Goal: Transaction & Acquisition: Download file/media

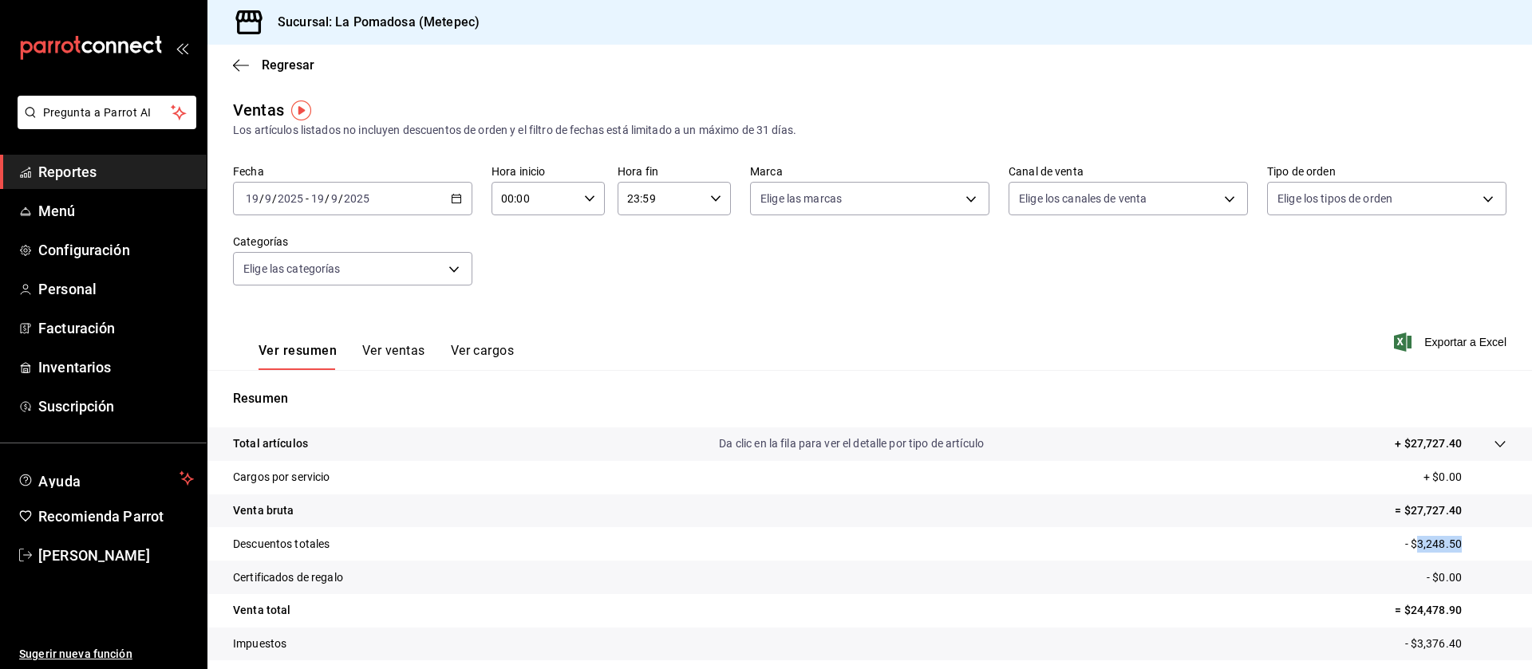
click at [86, 173] on span "Reportes" at bounding box center [116, 172] width 156 height 22
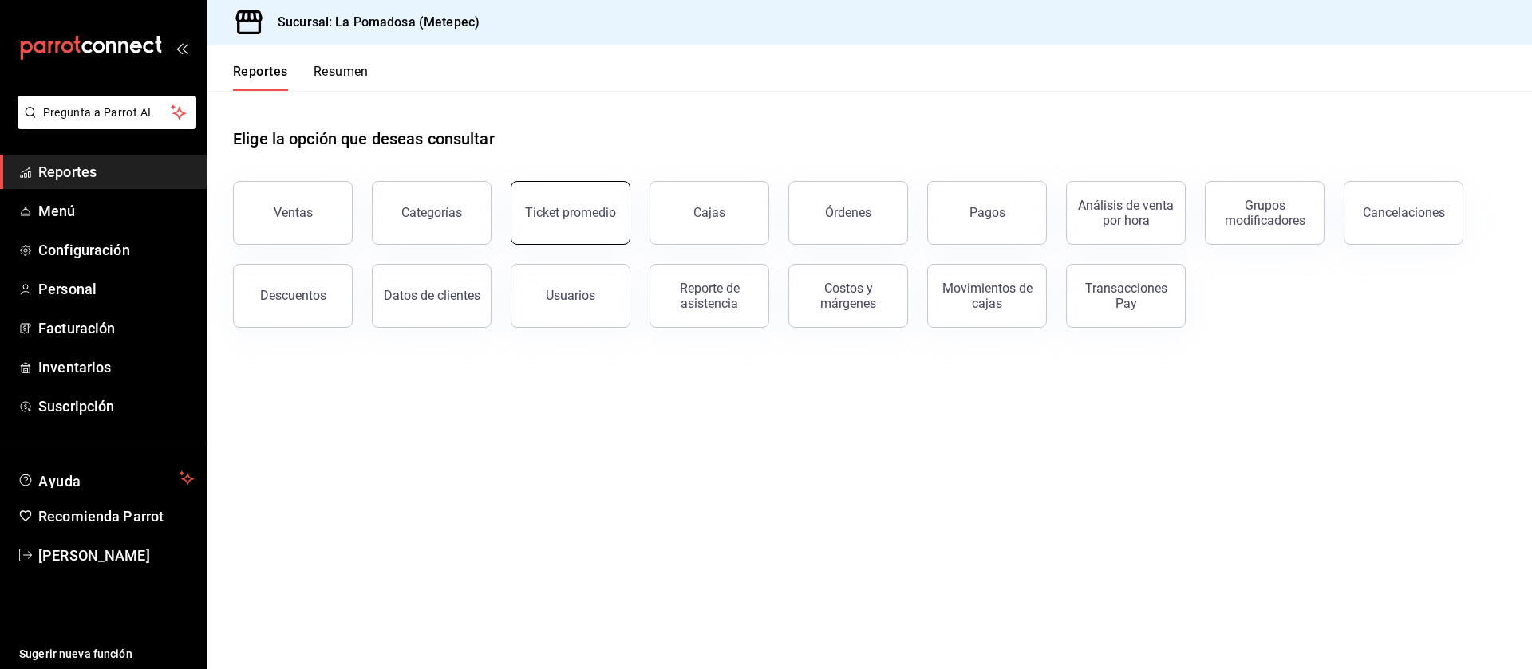
click at [579, 221] on button "Ticket promedio" at bounding box center [571, 213] width 120 height 64
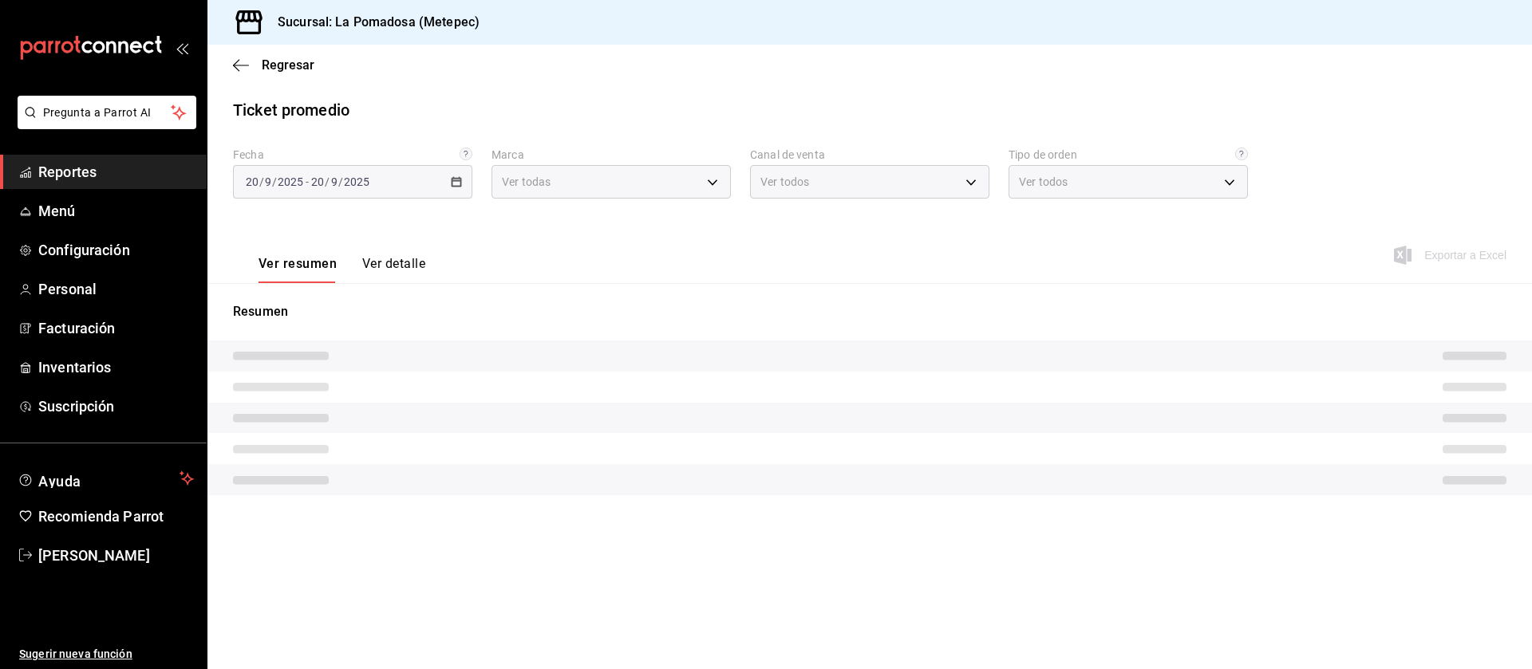
type input "26770a04-f713-4e61-b01c-a965f3f43d2a"
type input "PARROT,UBER_EATS,RAPPI,DIDI_FOOD,ONLINE"
type input "8279d609-ebc8-4968-87eb-1940d668296a,d7c139bf-efa8-43f6-913b-77036619544a,5e41b…"
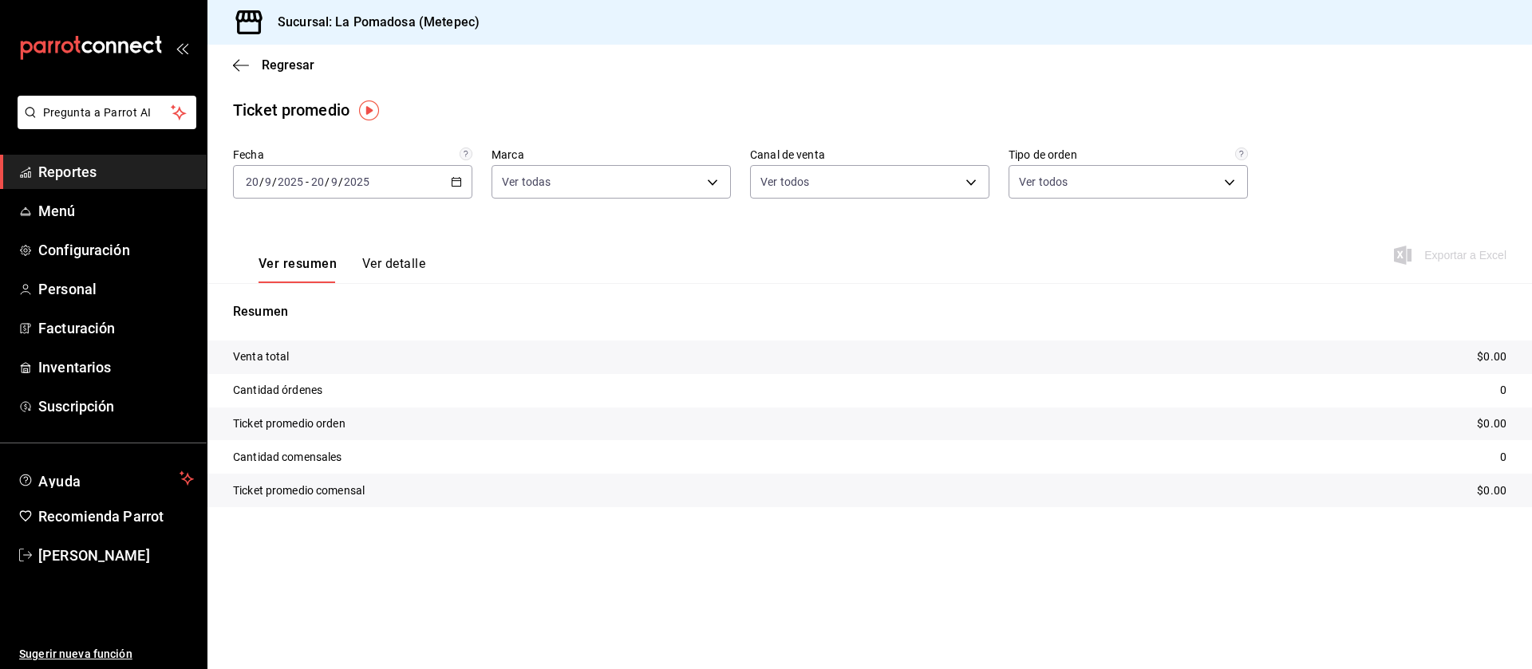
click at [459, 182] on icon "button" at bounding box center [456, 181] width 11 height 11
click at [303, 369] on span "Rango de fechas" at bounding box center [309, 373] width 124 height 17
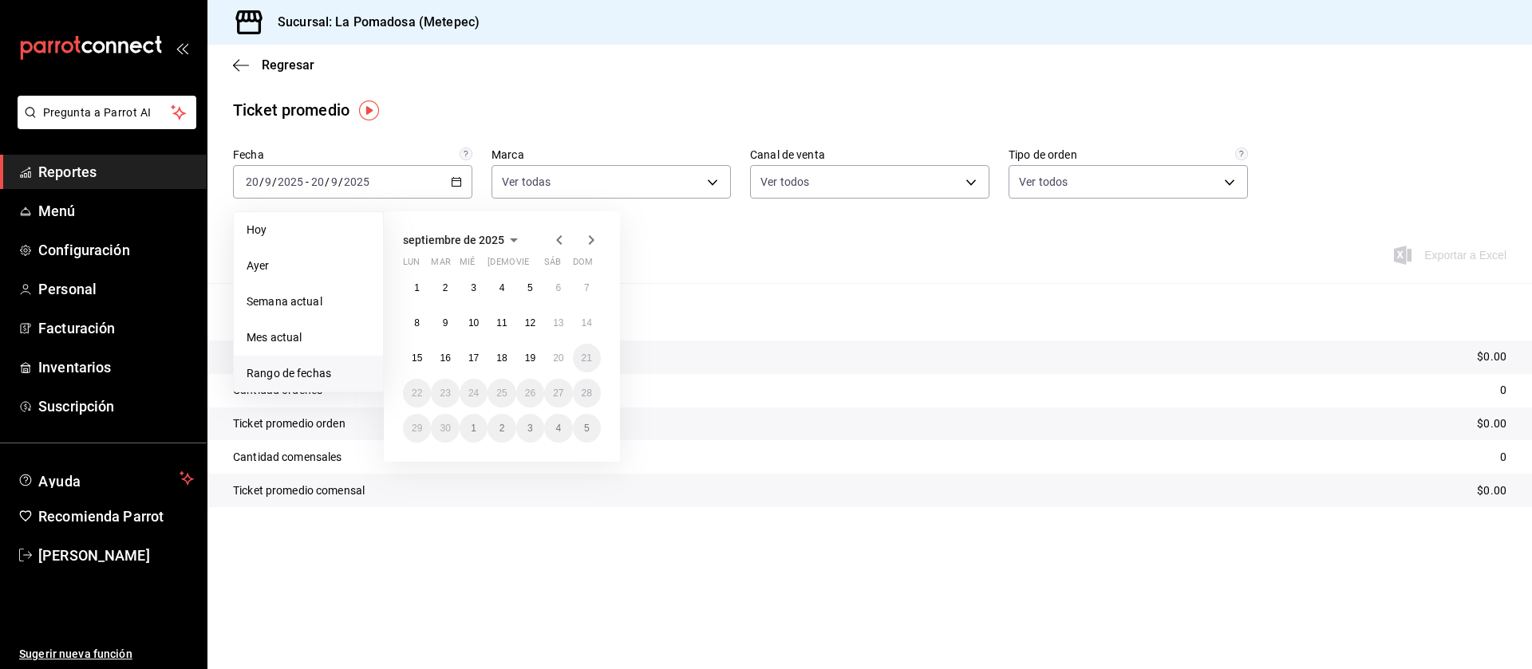
click at [565, 245] on icon "button" at bounding box center [559, 240] width 19 height 19
click at [450, 279] on button "1" at bounding box center [445, 288] width 28 height 29
click at [499, 428] on abbr "31" at bounding box center [501, 428] width 10 height 11
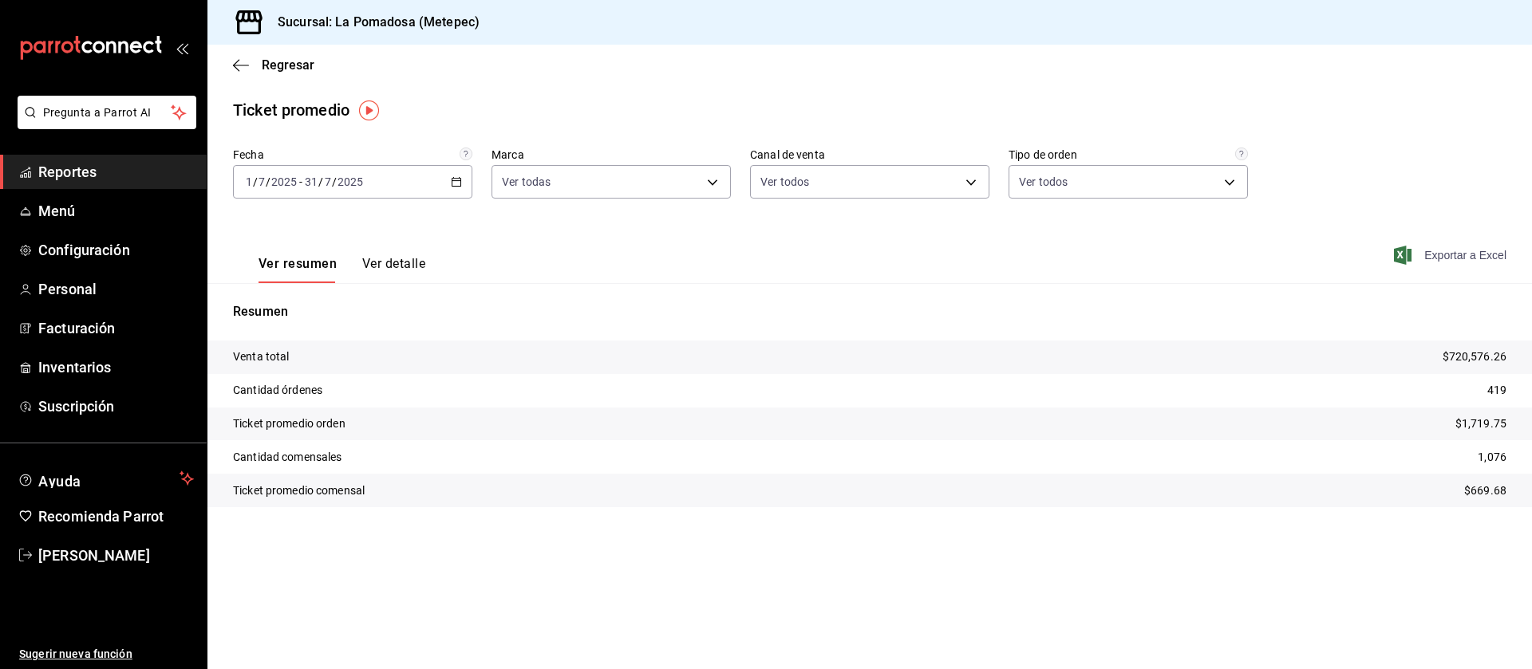
click at [1462, 255] on span "Exportar a Excel" at bounding box center [1451, 255] width 109 height 19
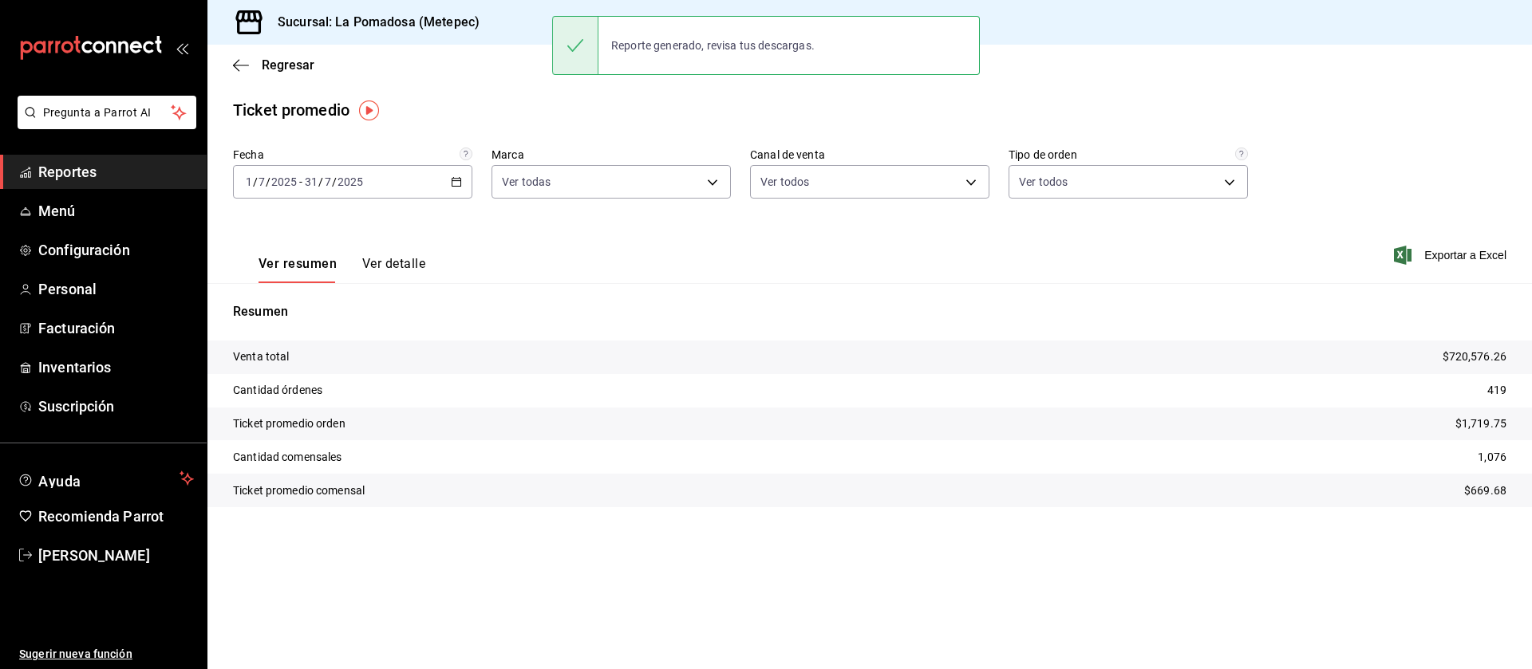
click at [461, 181] on \(Stroke\) "button" at bounding box center [457, 182] width 10 height 9
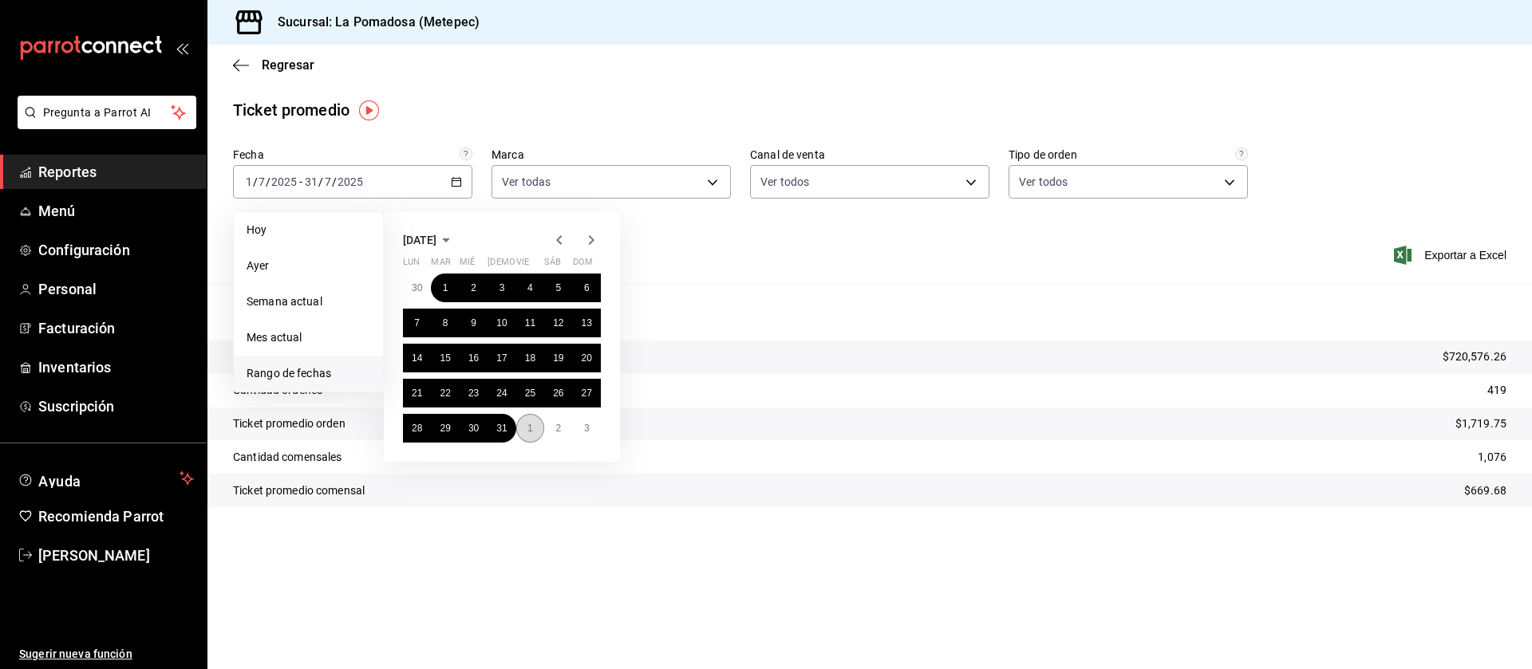
click at [531, 425] on abbr "1" at bounding box center [530, 428] width 6 height 11
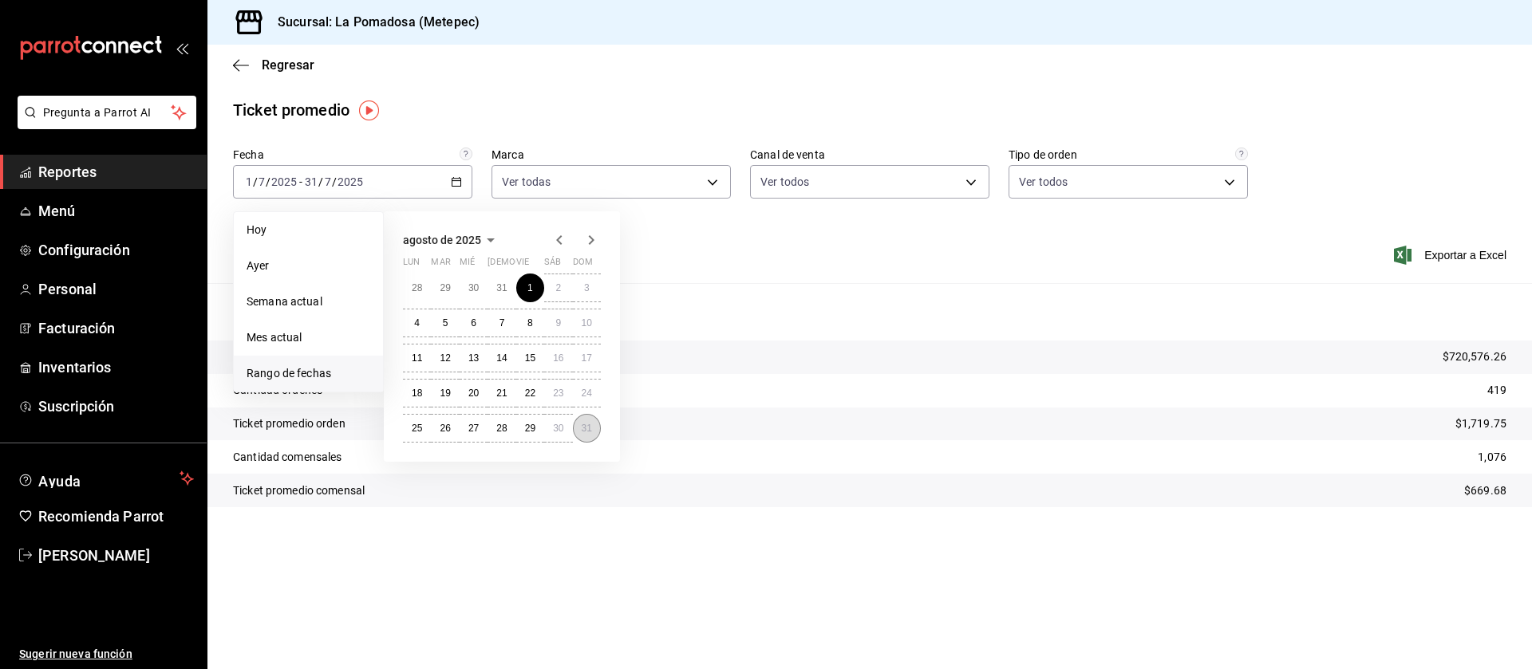
click at [586, 432] on abbr "31" at bounding box center [587, 428] width 10 height 11
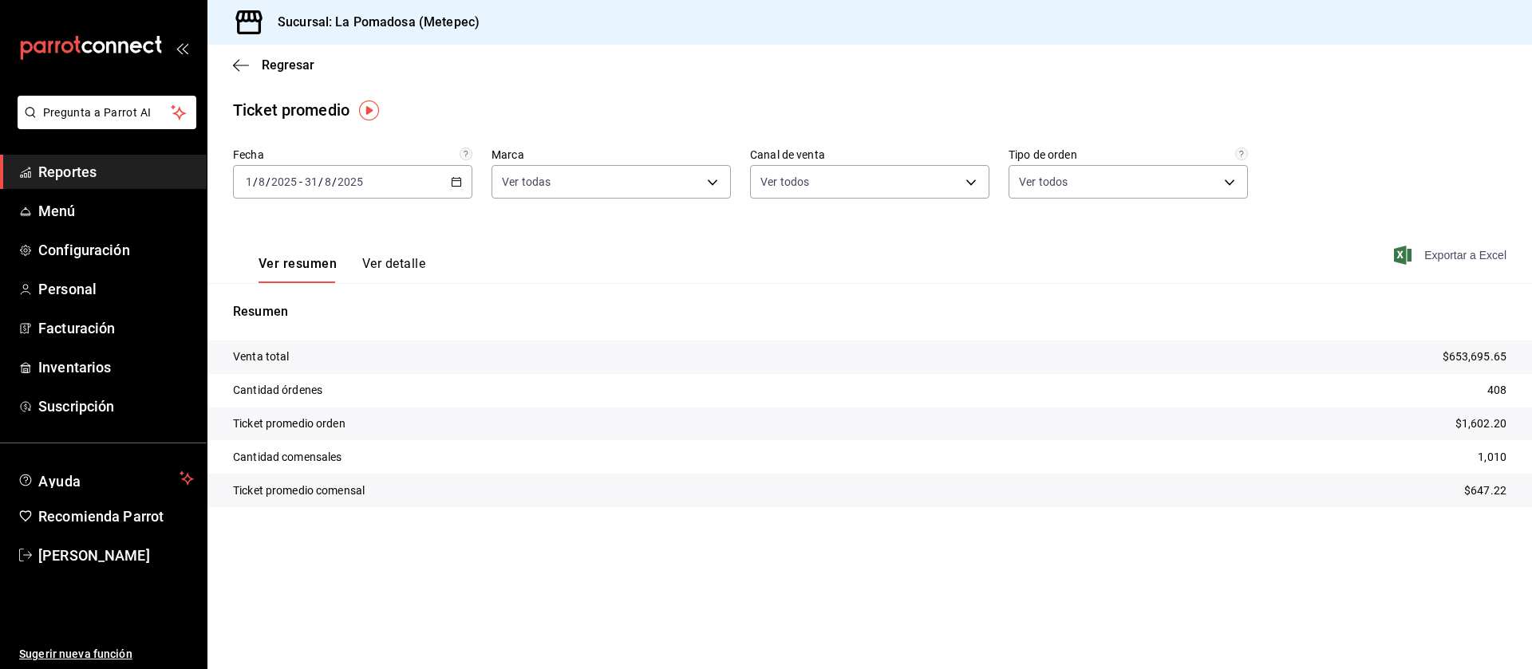
click at [1448, 252] on span "Exportar a Excel" at bounding box center [1451, 255] width 109 height 19
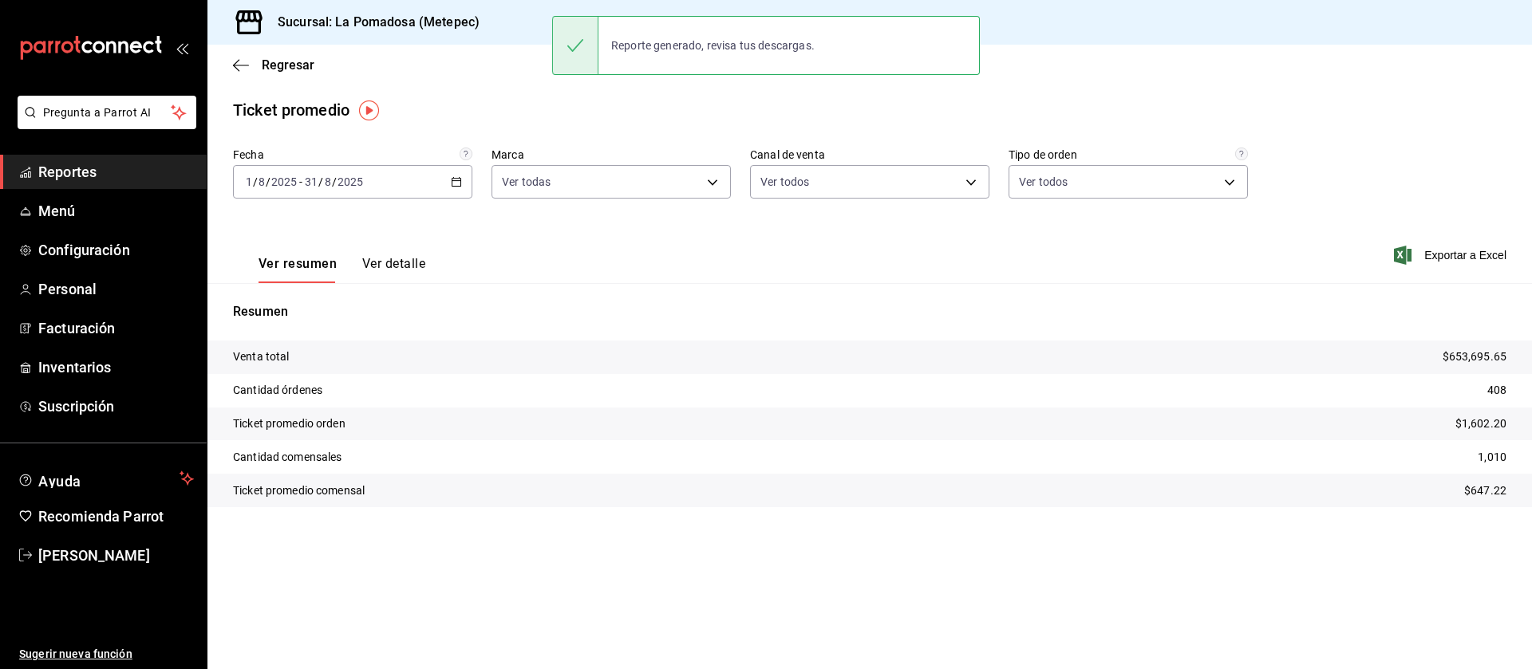
click at [451, 187] on div "[DATE] [DATE] - [DATE] [DATE]" at bounding box center [352, 182] width 239 height 34
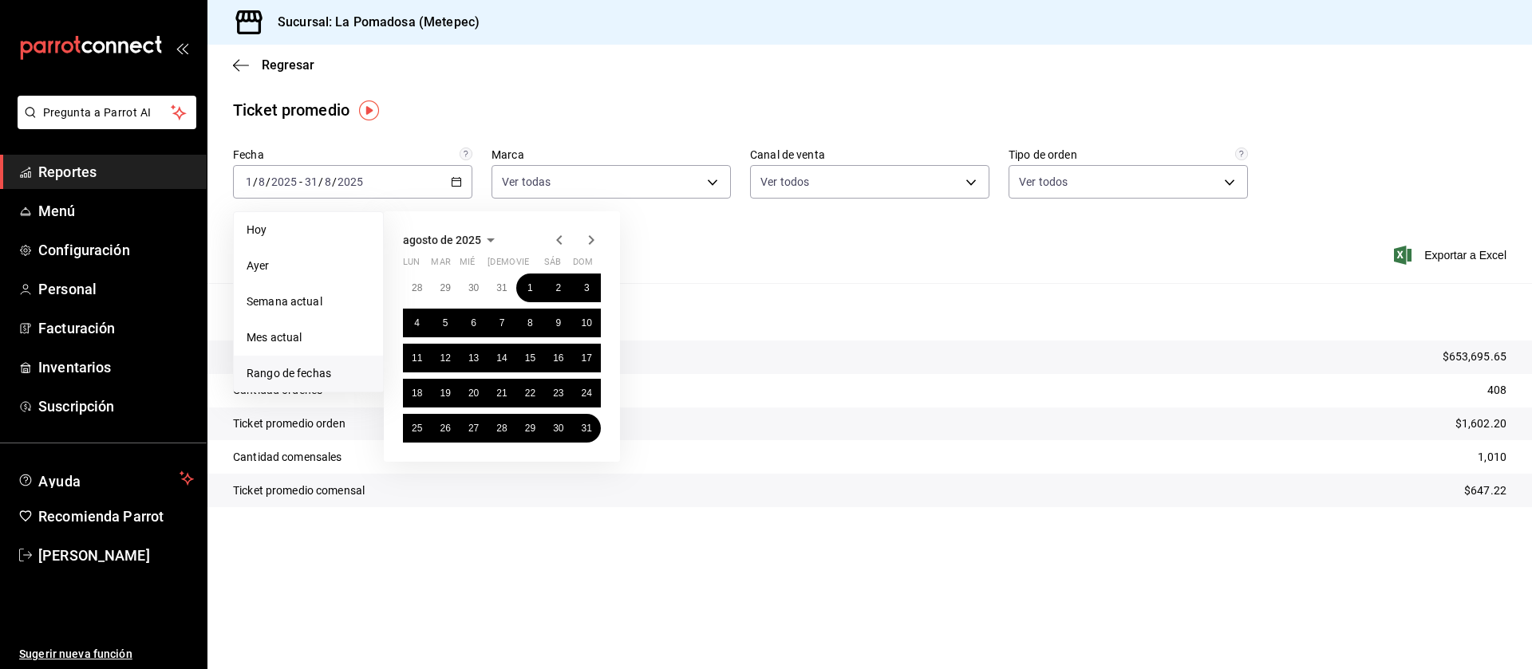
click at [591, 245] on icon "button" at bounding box center [591, 240] width 19 height 19
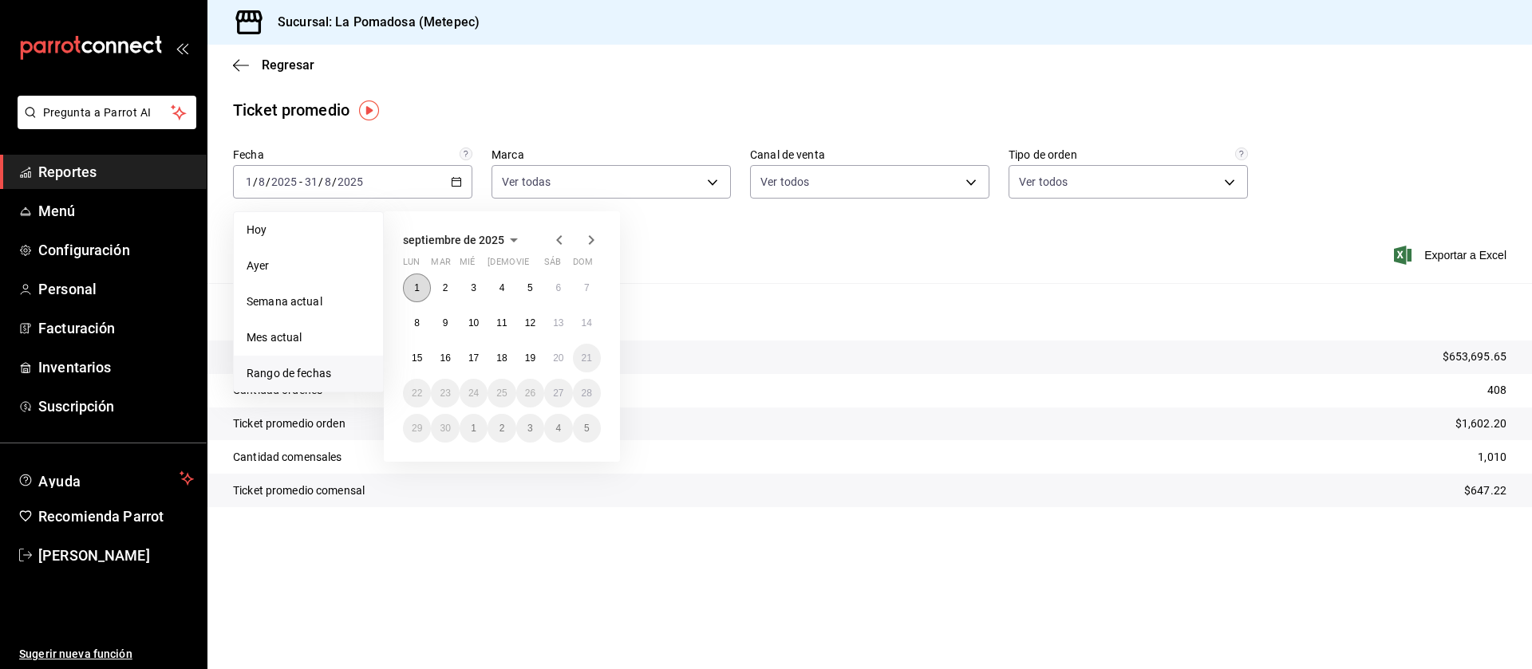
click at [421, 288] on button "1" at bounding box center [417, 288] width 28 height 29
click at [584, 322] on abbr "14" at bounding box center [587, 323] width 10 height 11
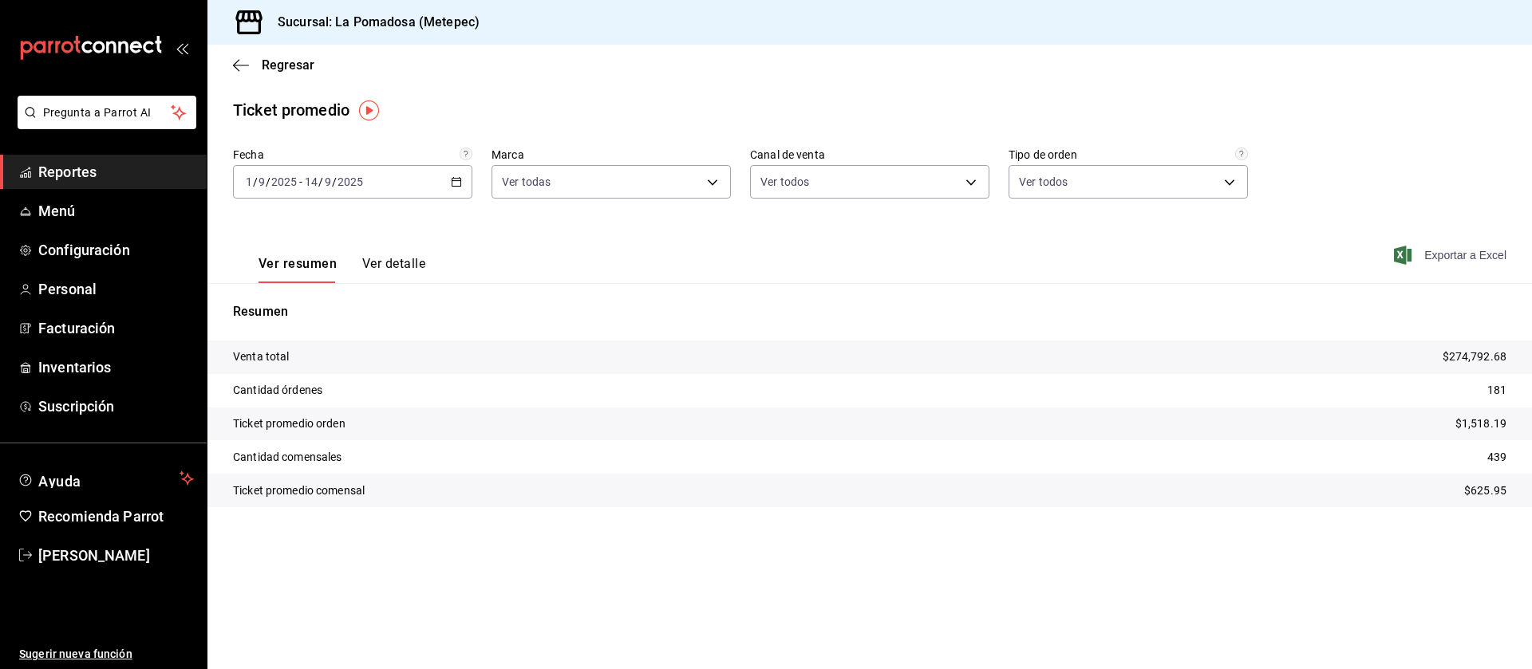
click at [1458, 248] on span "Exportar a Excel" at bounding box center [1451, 255] width 109 height 19
